Goal: Transaction & Acquisition: Purchase product/service

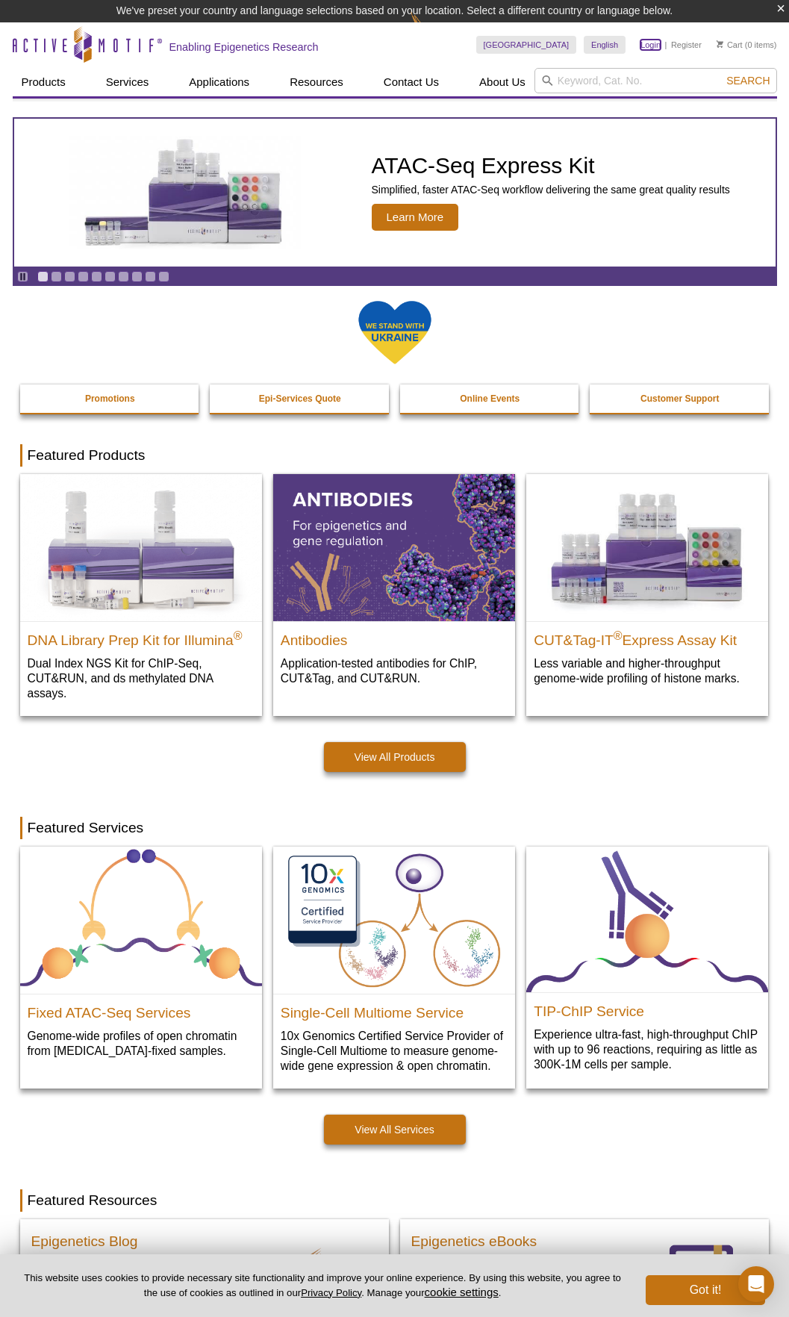
click at [652, 43] on link "Login" at bounding box center [650, 45] width 20 height 10
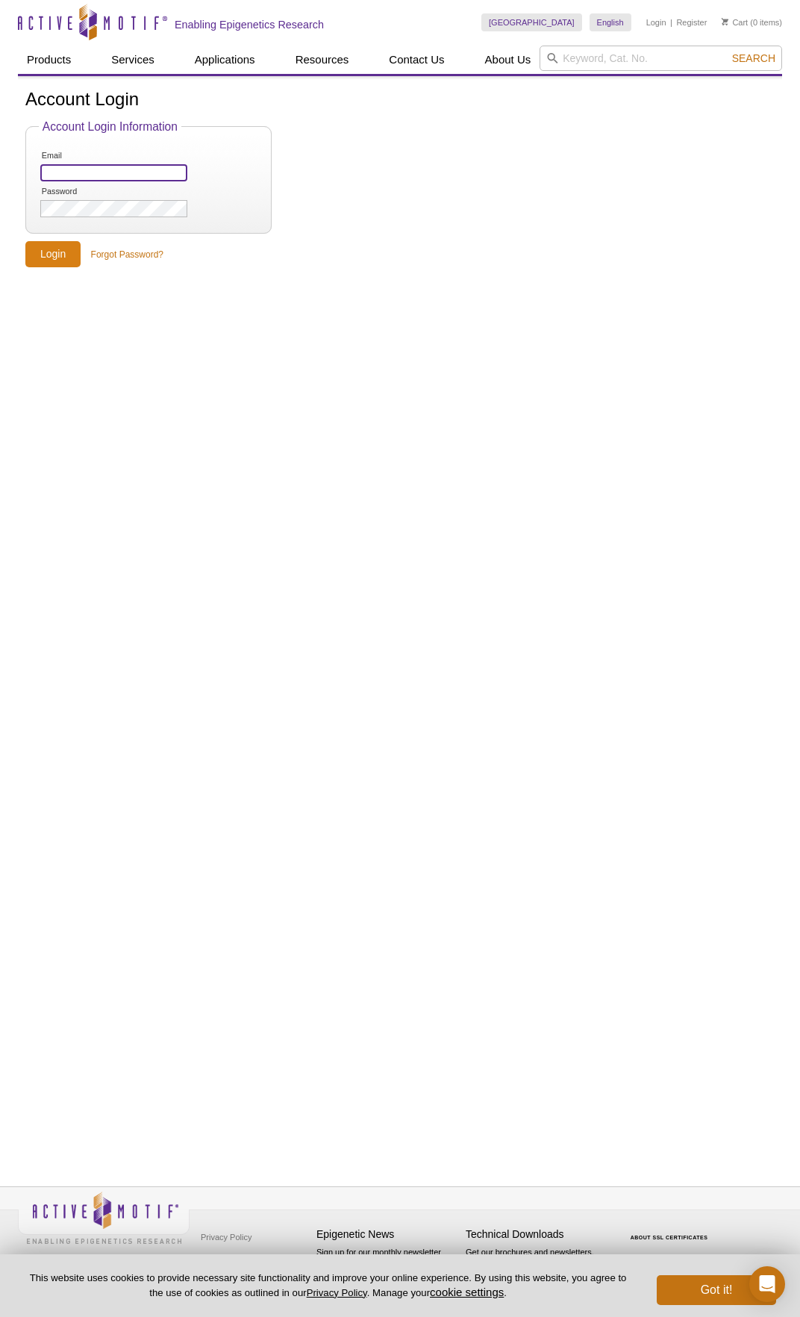
type input "[PERSON_NAME][EMAIL_ADDRESS][PERSON_NAME][DOMAIN_NAME]"
click at [55, 263] on input "Login" at bounding box center [52, 254] width 55 height 26
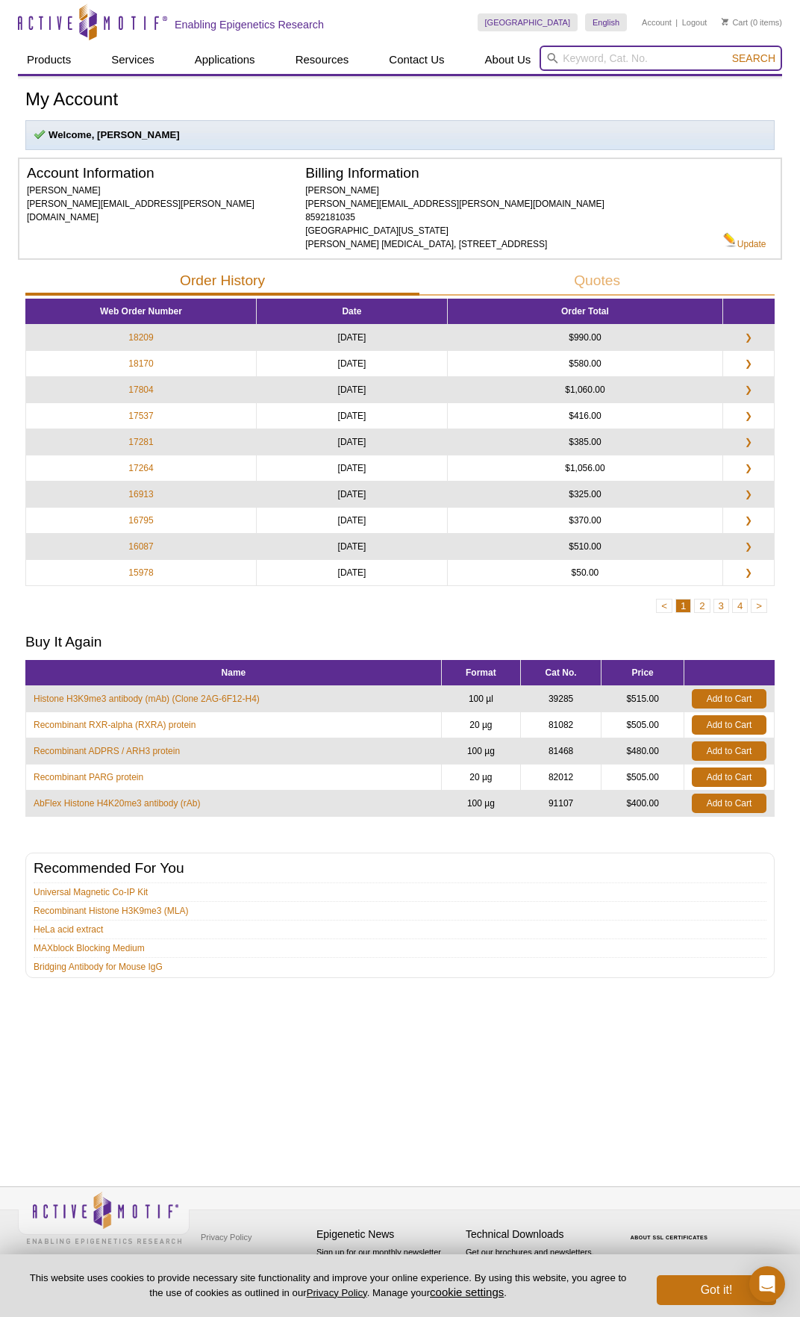
click at [641, 57] on input "search" at bounding box center [661, 58] width 243 height 25
paste input "53181"
type input "53181"
click at [728, 52] on button "Search" at bounding box center [754, 58] width 52 height 13
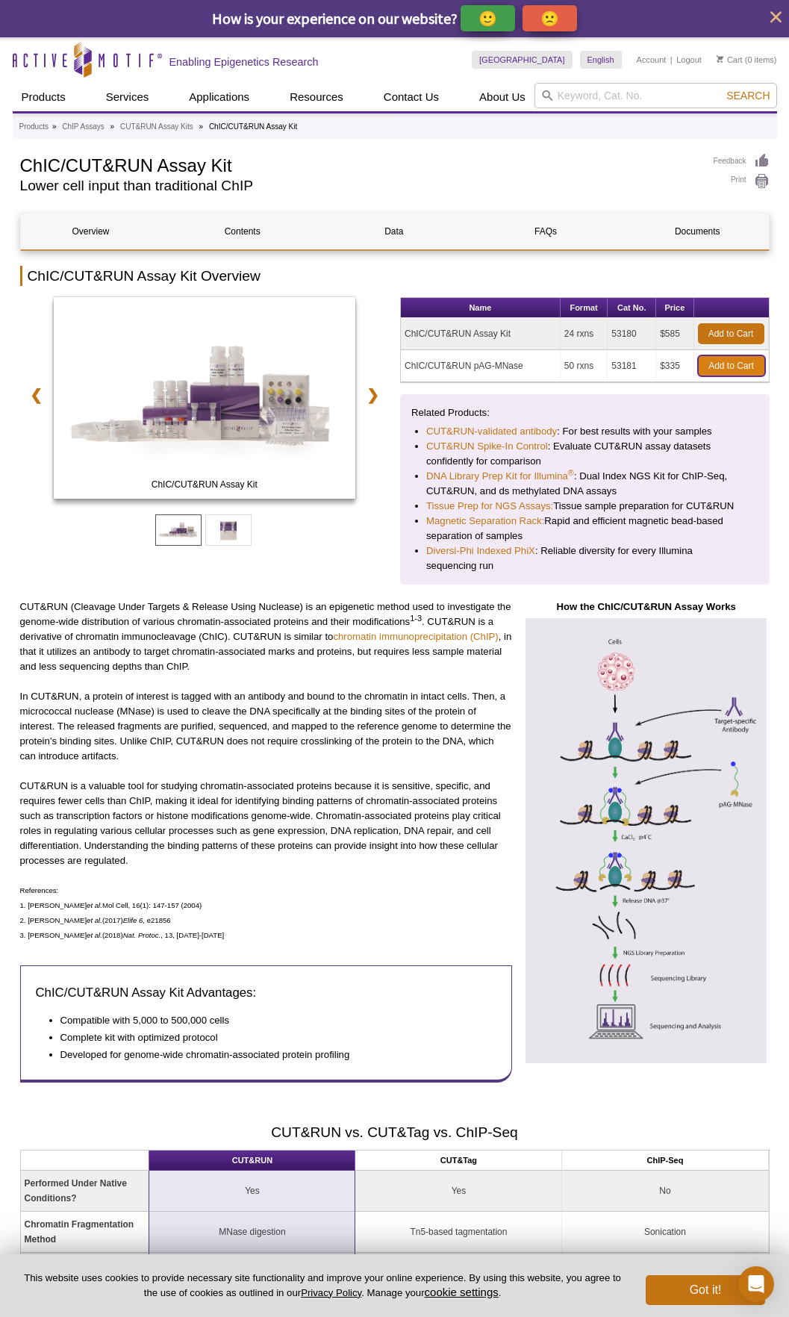
click at [748, 360] on link "Add to Cart" at bounding box center [731, 365] width 67 height 21
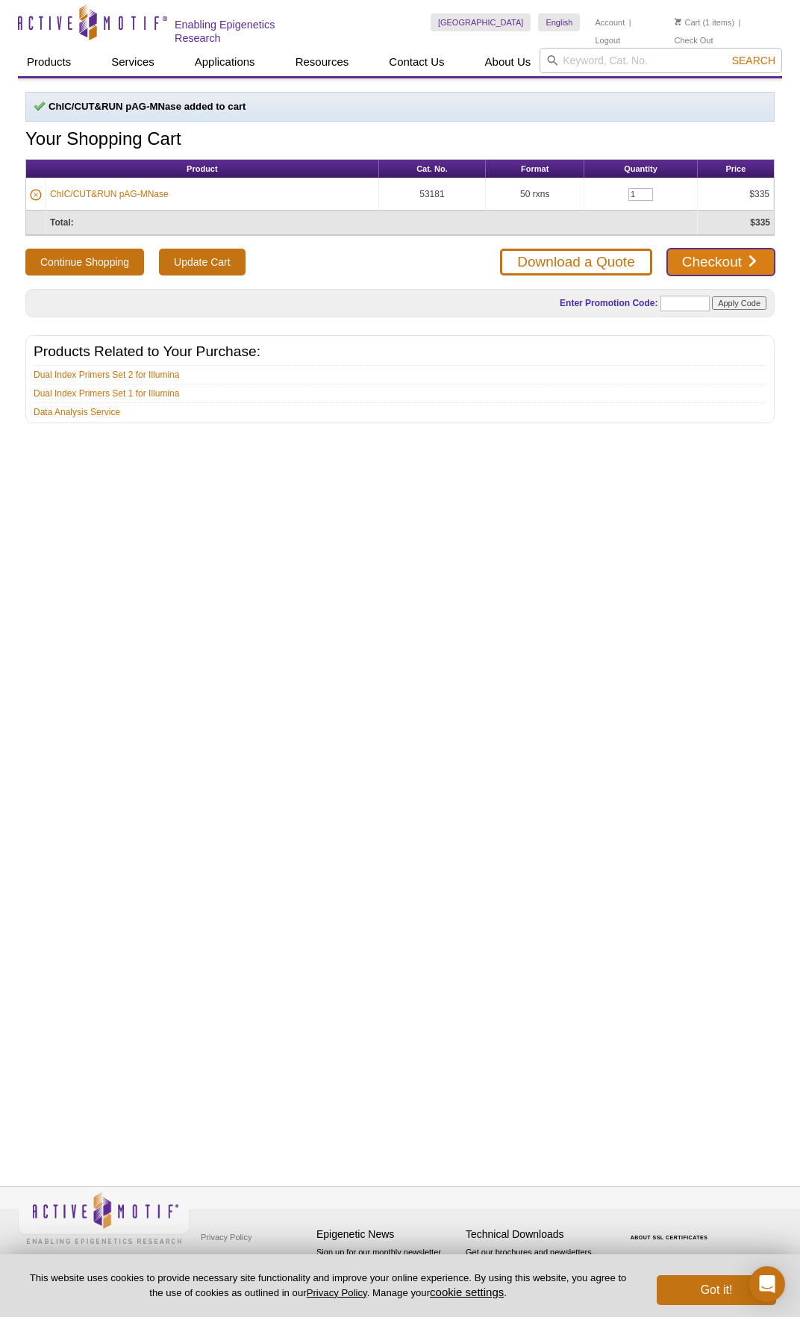
click at [743, 259] on link "Checkout" at bounding box center [720, 262] width 107 height 27
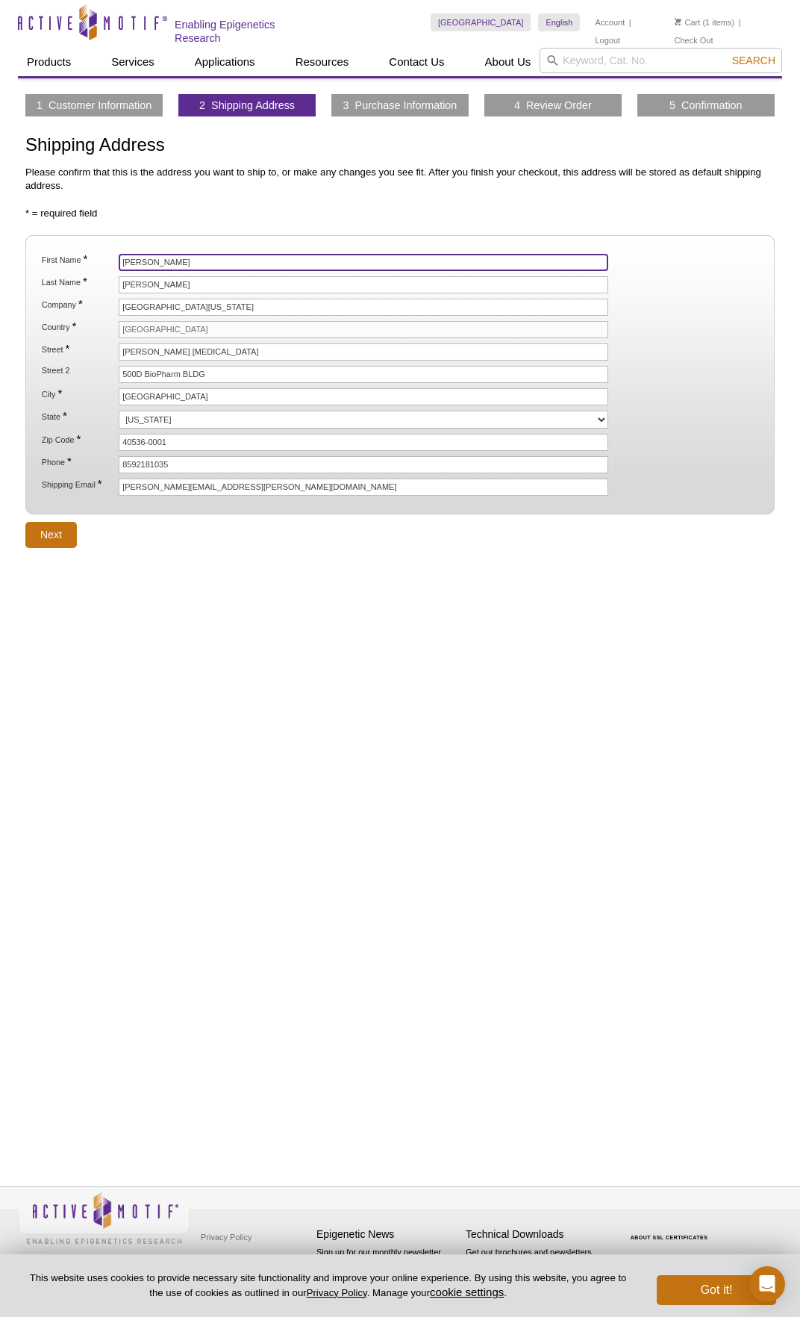
drag, startPoint x: 170, startPoint y: 267, endPoint x: 92, endPoint y: 256, distance: 79.2
click at [92, 256] on li "First Name * Sarah" at bounding box center [400, 262] width 720 height 17
type input "Xiaoqi"
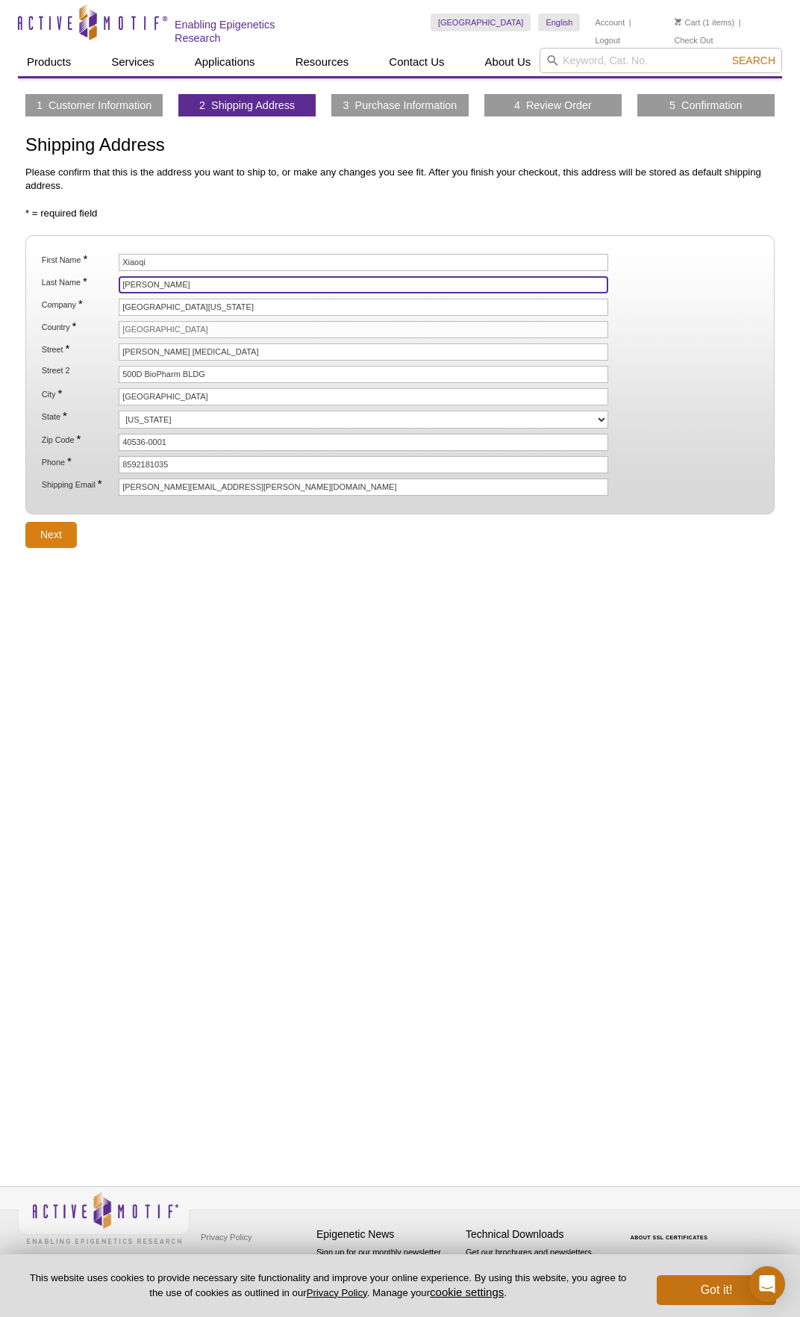
type input "Liu"
click at [69, 530] on input "Next" at bounding box center [51, 535] width 52 height 26
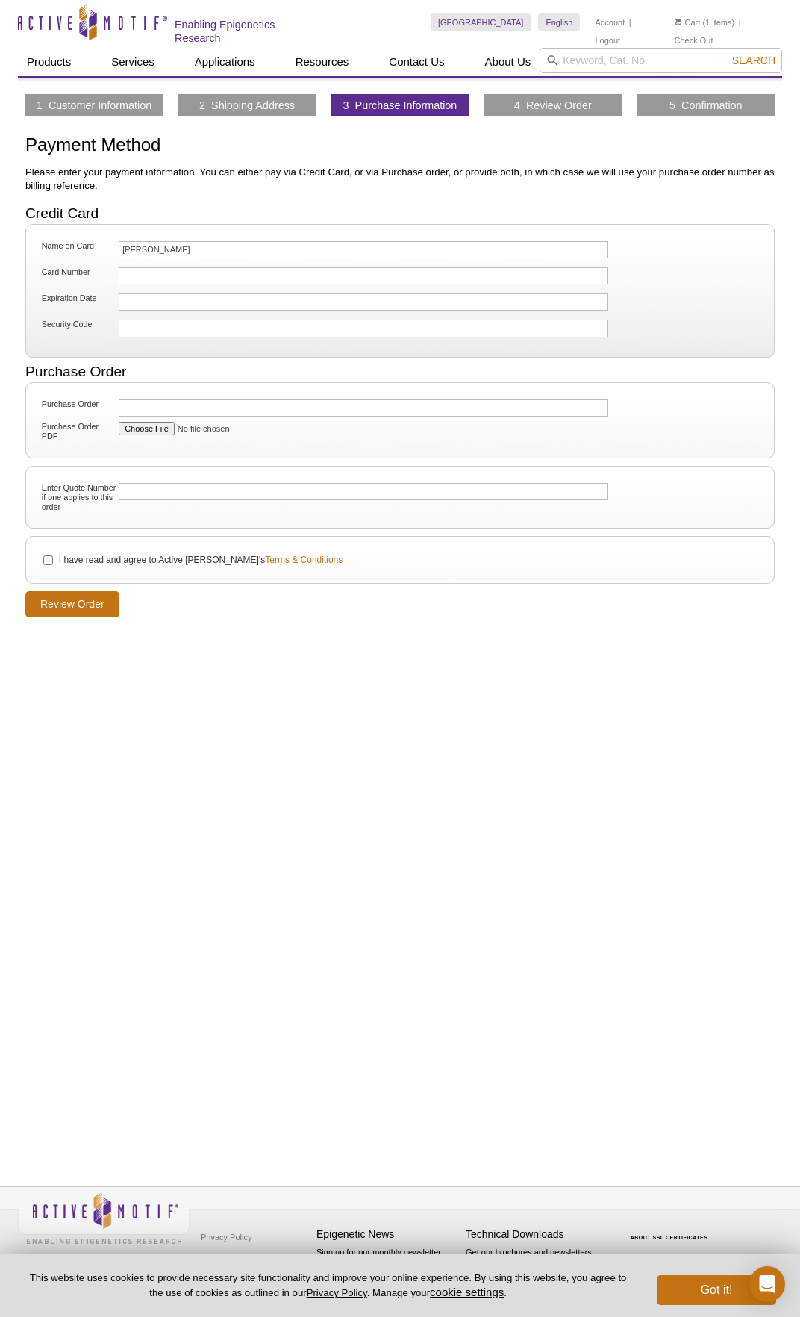
click at [174, 281] on div at bounding box center [364, 275] width 490 height 17
click at [162, 487] on input "Enter Quote Number if one applies to this order" at bounding box center [364, 491] width 490 height 17
click at [178, 485] on input "Enter Quote Number if one applies to this order" at bounding box center [364, 491] width 490 height 17
paste input "WQ10000930"
type input "WQ10000930"
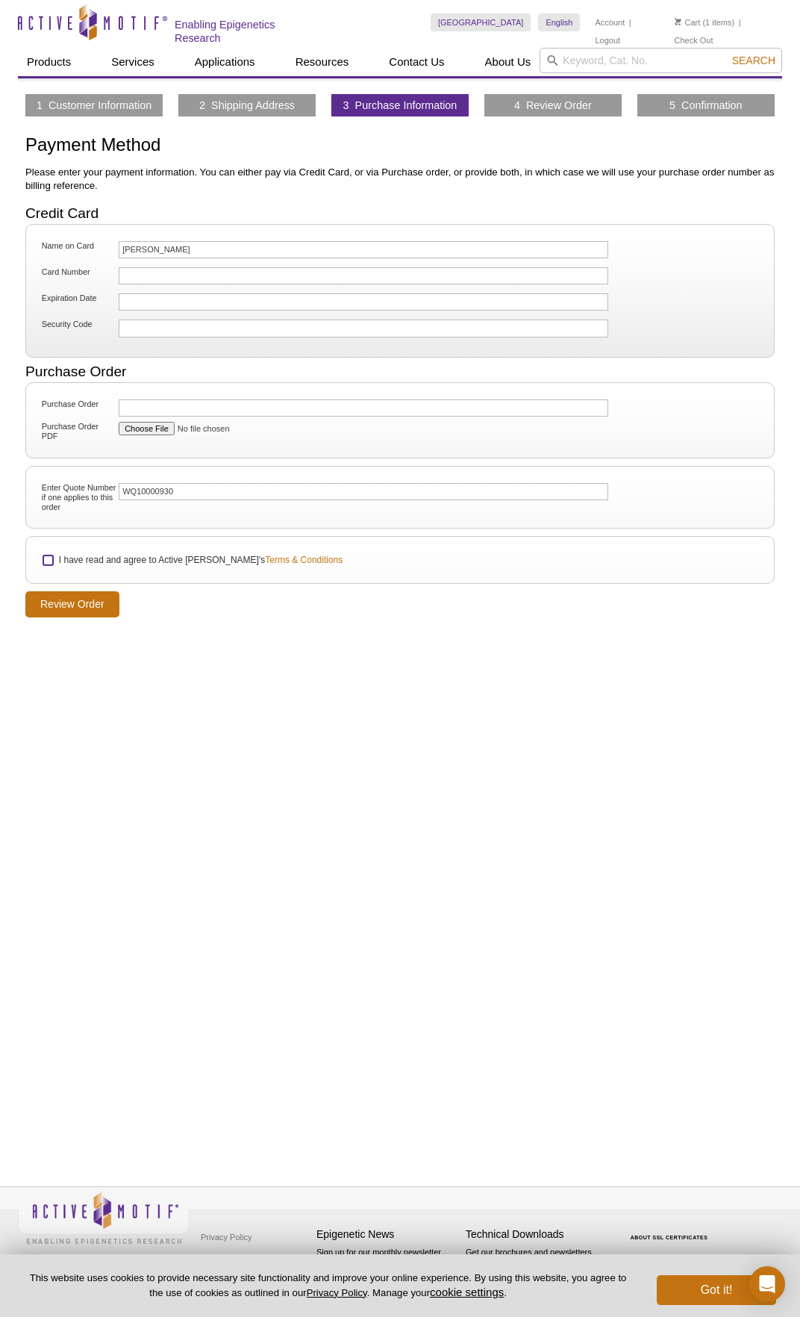
click at [49, 560] on input "I have read and agree to Active Motif's Terms & Conditions" at bounding box center [48, 560] width 10 height 10
checkbox input "true"
click at [87, 596] on input "Review Order" at bounding box center [72, 604] width 94 height 26
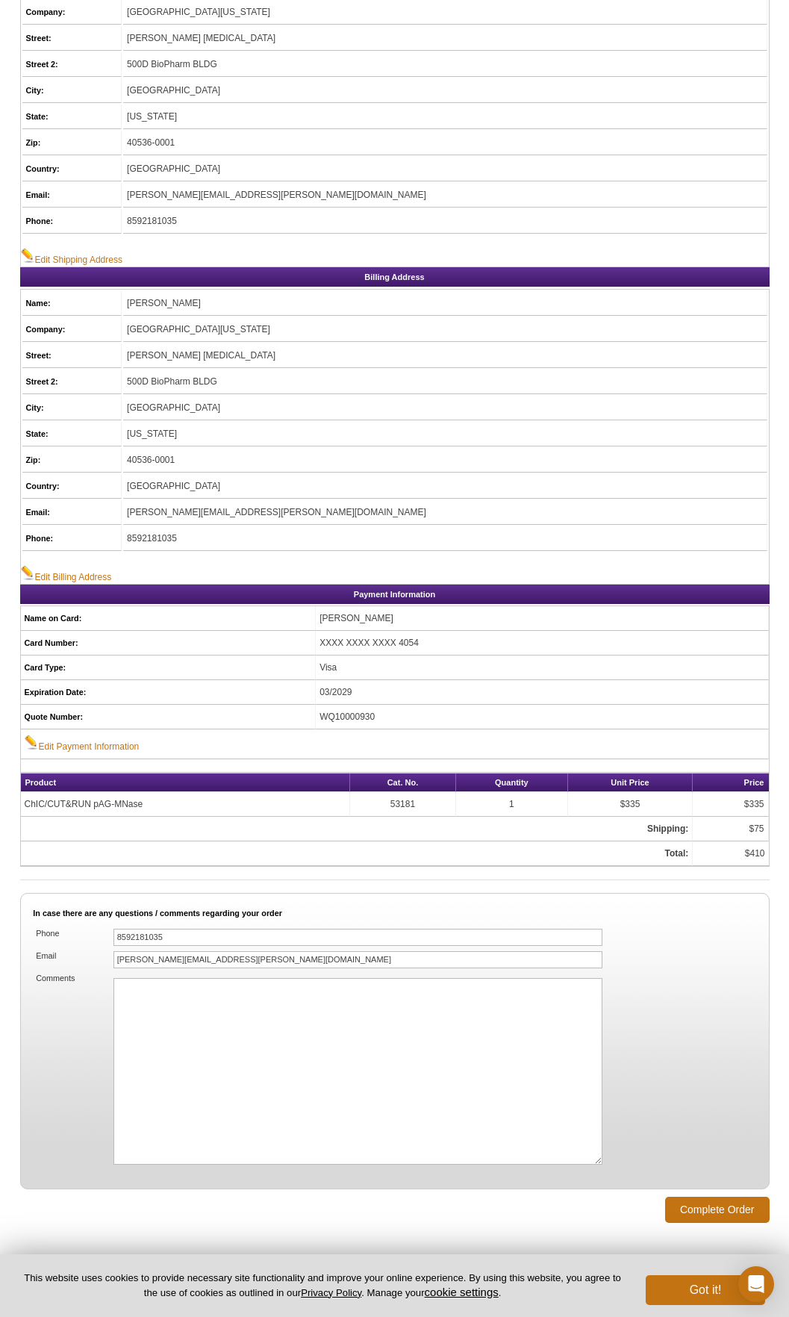
scroll to position [314, 0]
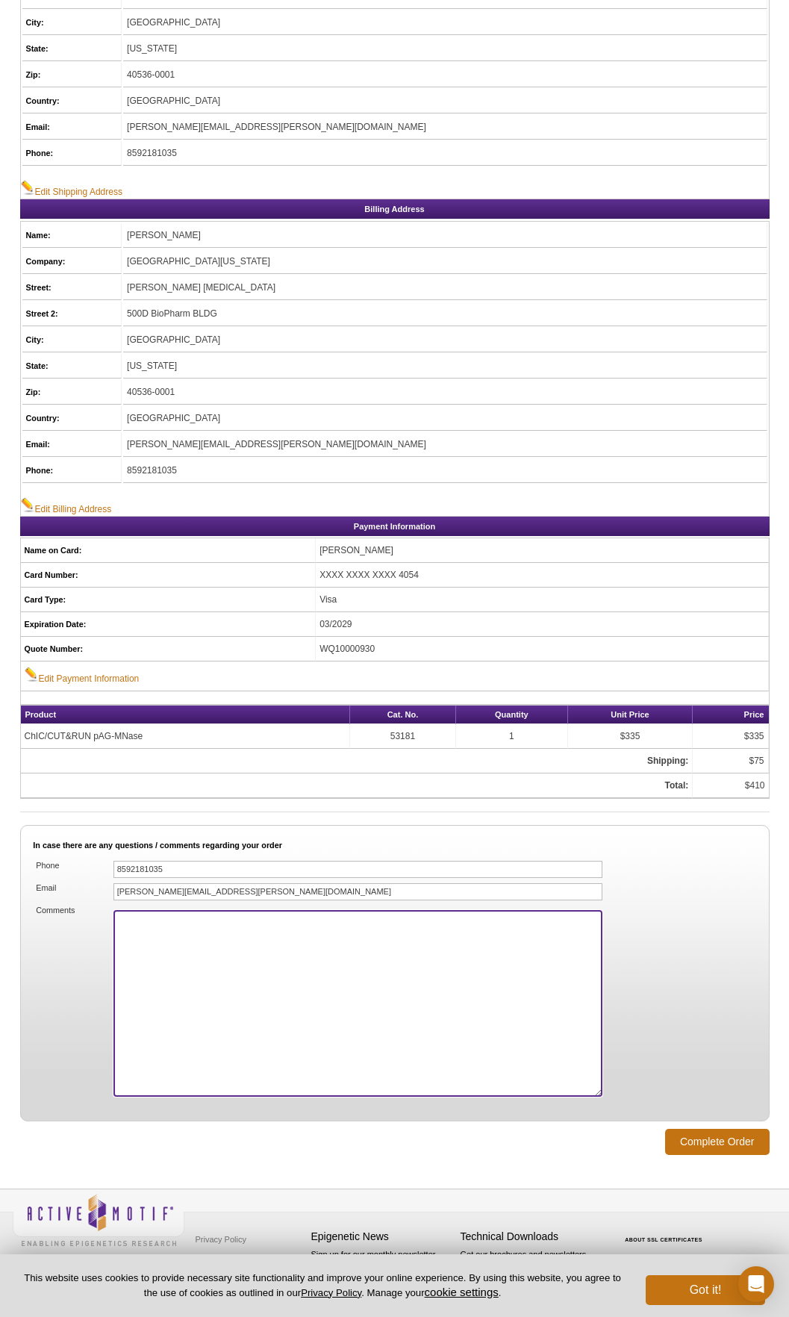
click at [311, 929] on textarea "Comments" at bounding box center [358, 1003] width 490 height 187
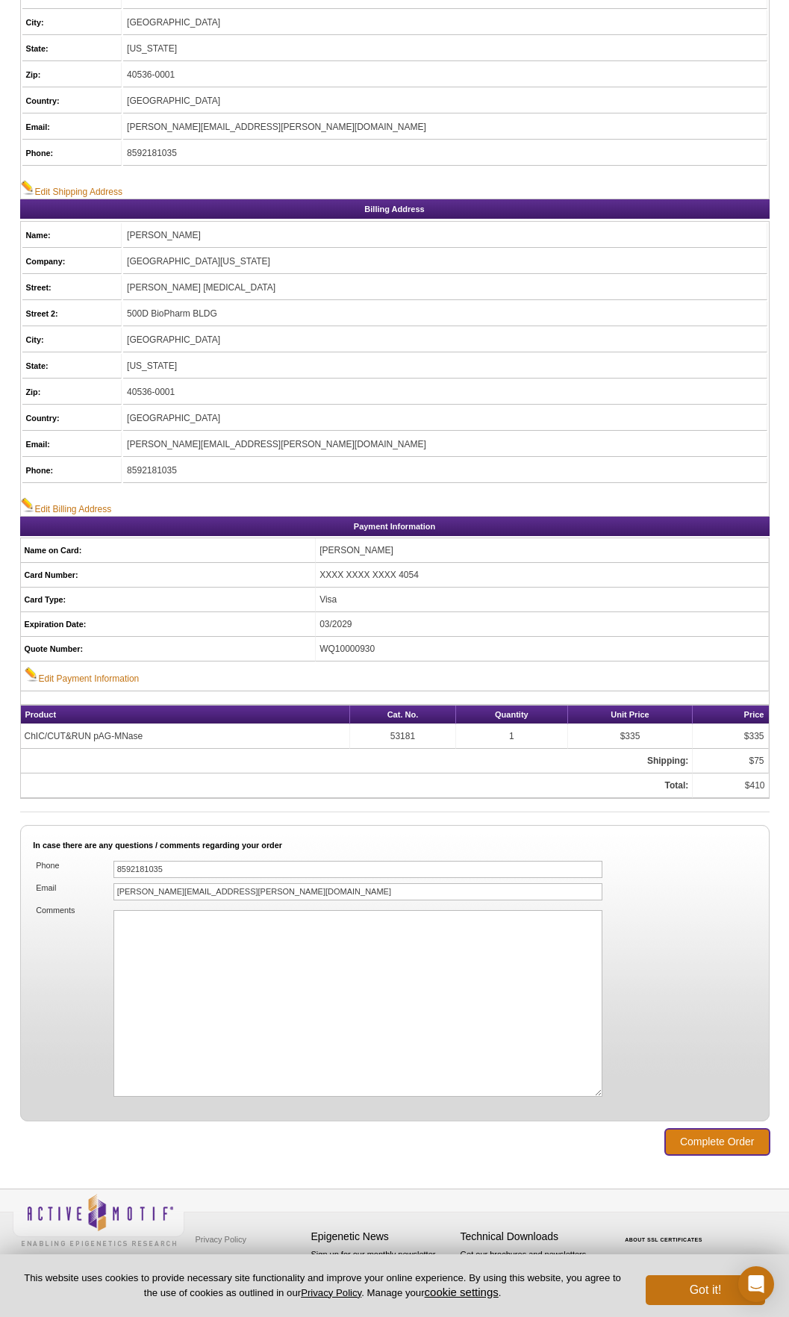
click at [708, 1138] on input "Complete Order" at bounding box center [717, 1142] width 105 height 26
